Goal: Task Accomplishment & Management: Manage account settings

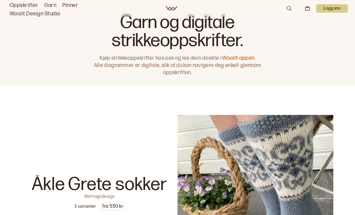
click at [50, 2] on link "Garn" at bounding box center [50, 5] width 12 height 8
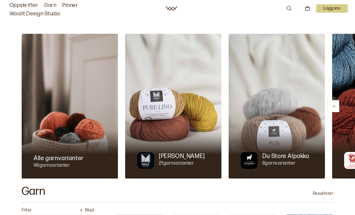
click at [290, 135] on div at bounding box center [277, 154] width 96 height 48
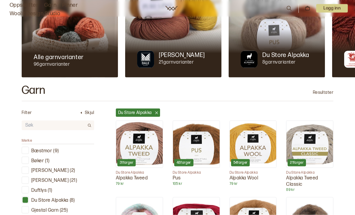
scroll to position [101, 0]
click at [259, 147] on img at bounding box center [253, 143] width 47 height 47
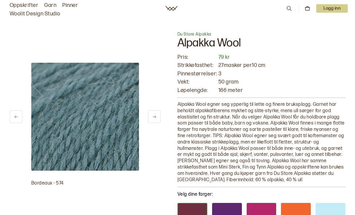
click at [329, 9] on p "Logg inn" at bounding box center [332, 8] width 32 height 8
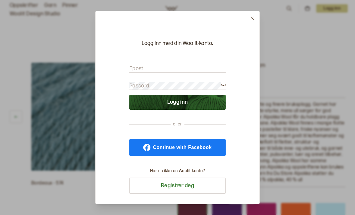
click at [187, 65] on input "Epost" at bounding box center [177, 69] width 96 height 8
type input "livseland@outlook.com"
click at [178, 95] on button "Logg inn" at bounding box center [177, 102] width 96 height 15
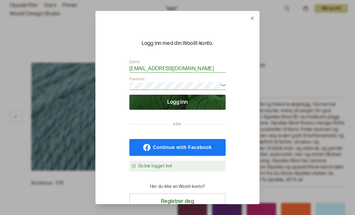
click at [191, 95] on button "Logg inn" at bounding box center [177, 102] width 96 height 15
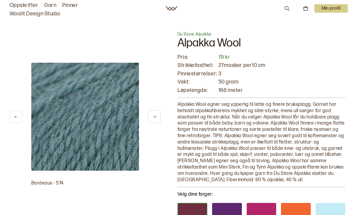
click at [287, 6] on icon at bounding box center [287, 8] width 7 height 7
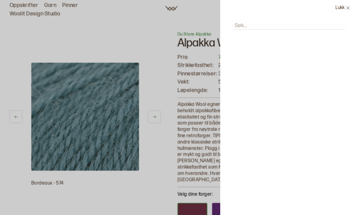
click at [252, 20] on div "Søk..." at bounding box center [287, 29] width 111 height 26
click at [244, 28] on label "Søk..." at bounding box center [241, 25] width 12 height 7
click at [244, 28] on input "Søk..." at bounding box center [290, 26] width 111 height 8
type input "Tilbud til dtrikkere"
click at [344, 9] on button "Lukk" at bounding box center [343, 8] width 24 height 16
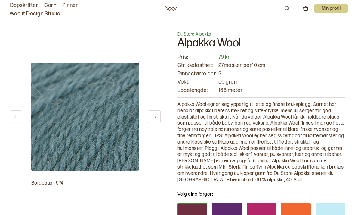
click at [335, 8] on p "Min profil" at bounding box center [332, 8] width 34 height 8
click at [316, 24] on div "Profil" at bounding box center [324, 24] width 48 height 12
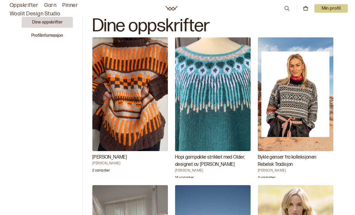
click at [333, 12] on p "Min profil" at bounding box center [332, 8] width 34 height 8
click at [170, 10] on icon at bounding box center [172, 8] width 12 height 5
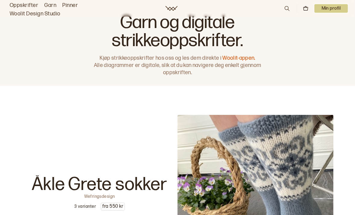
click at [335, 10] on p "Min profil" at bounding box center [332, 8] width 34 height 8
click at [176, 7] on icon at bounding box center [172, 8] width 12 height 5
click at [288, 11] on icon at bounding box center [287, 8] width 7 height 7
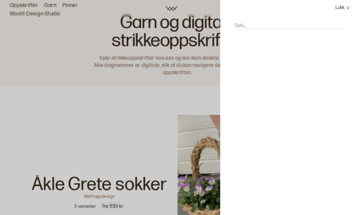
click at [351, 8] on button "Lukk" at bounding box center [343, 8] width 24 height 16
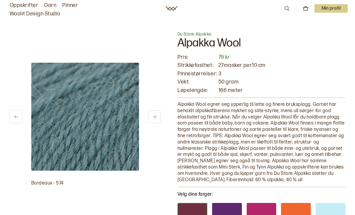
scroll to position [19, 0]
